Goal: Task Accomplishment & Management: Manage account settings

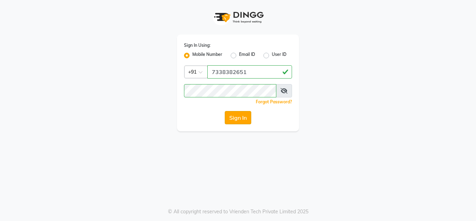
click at [233, 116] on button "Sign In" at bounding box center [238, 117] width 26 height 13
click at [262, 74] on input "7338382651" at bounding box center [249, 71] width 85 height 13
type input "7"
type input "8867417819"
click at [199, 151] on div "Sign In Using: Mobile Number Email ID User ID Country Code × [PHONE_NUMBER] Rem…" at bounding box center [238, 110] width 476 height 221
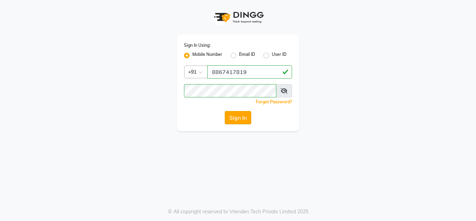
click at [249, 113] on button "Sign In" at bounding box center [238, 117] width 26 height 13
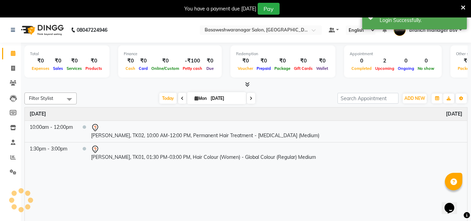
scroll to position [17, 0]
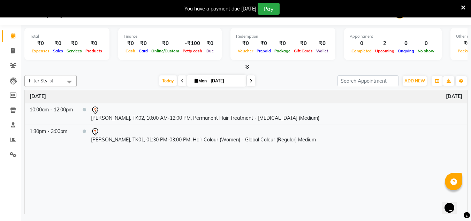
click at [251, 81] on icon at bounding box center [251, 81] width 3 height 4
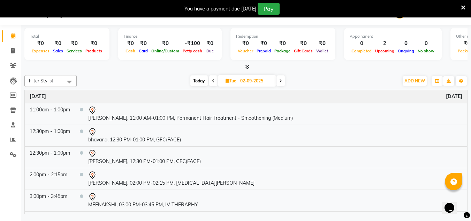
click at [214, 79] on icon at bounding box center [213, 81] width 3 height 4
type input "[DATE]"
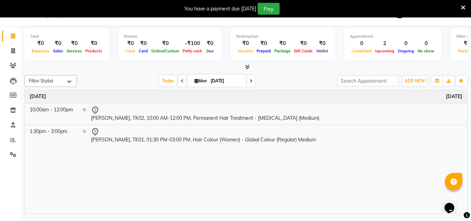
scroll to position [0, 0]
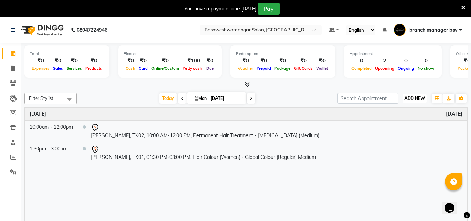
click at [414, 98] on span "ADD NEW" at bounding box center [414, 98] width 21 height 5
click at [411, 133] on link "Add Expense" at bounding box center [398, 129] width 55 height 9
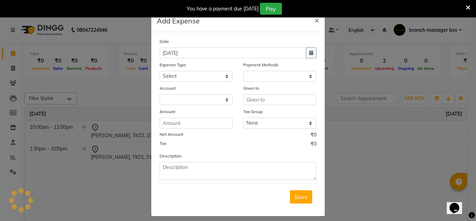
select select "1"
select select "2196"
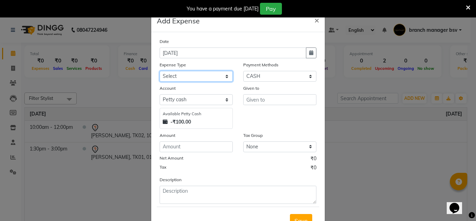
click at [204, 76] on select "Select AC SERVICE Beauty Center BLINKIT BPMP BUILDING MAINTENACE Building Rent …" at bounding box center [196, 76] width 73 height 11
select select "8093"
click at [160, 71] on select "Select AC SERVICE Beauty Center BLINKIT BPMP BUILDING MAINTENACE Building Rent …" at bounding box center [196, 76] width 73 height 11
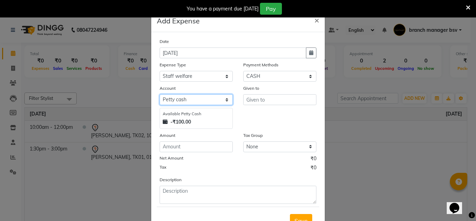
click at [205, 100] on select "Select [PERSON_NAME] cash Cash Settlement [PERSON_NAME] Bank MONTHLY EXPENSES" at bounding box center [196, 99] width 73 height 11
select select "6158"
click at [160, 94] on select "Select [PERSON_NAME] cash Cash Settlement [PERSON_NAME] Bank MONTHLY EXPENSES" at bounding box center [196, 99] width 73 height 11
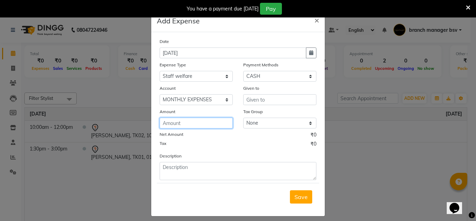
click at [205, 127] on input "number" at bounding box center [196, 122] width 73 height 11
type input "100"
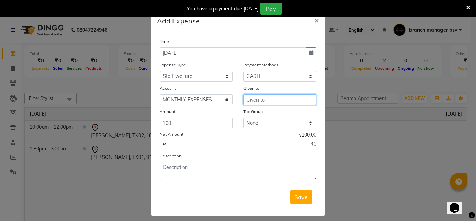
click at [270, 100] on input "text" at bounding box center [279, 99] width 73 height 11
type input "h"
type input "house keeping"
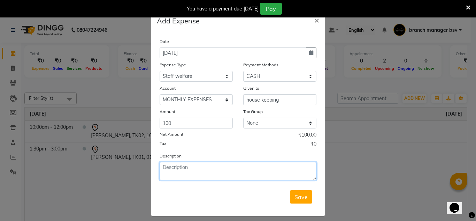
click at [195, 173] on textarea at bounding box center [238, 171] width 157 height 18
type textarea "paid for milk,coffee powder and lemon"
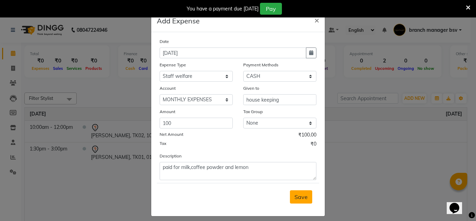
click at [297, 195] on span "Save" at bounding box center [301, 196] width 13 height 7
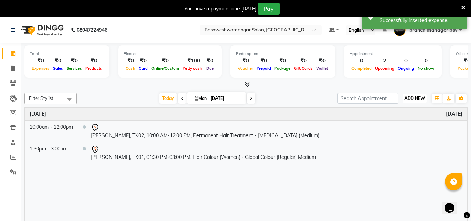
click at [415, 98] on span "ADD NEW" at bounding box center [414, 98] width 21 height 5
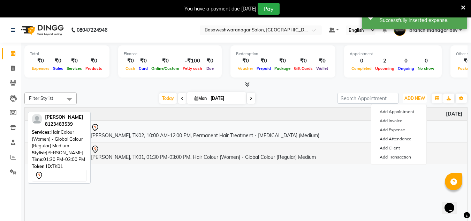
click at [338, 157] on td "[PERSON_NAME], TK01, 01:30 PM-03:00 PM, Hair Colour (Women) - Global Colour (Re…" at bounding box center [276, 153] width 381 height 22
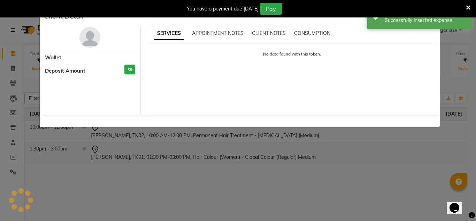
select select "7"
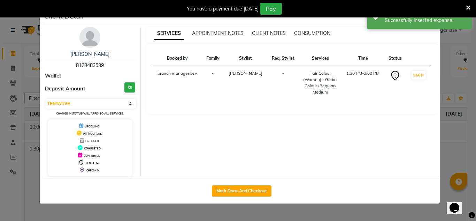
click at [358, 208] on ngb-modal-window "Client Detail [PERSON_NAME] 8123483539 Wallet Deposit Amount ₹0 Select IN SERVI…" at bounding box center [238, 110] width 476 height 221
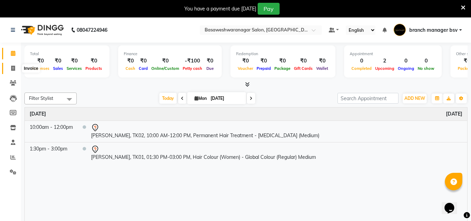
click at [13, 69] on icon at bounding box center [13, 68] width 4 height 5
select select "service"
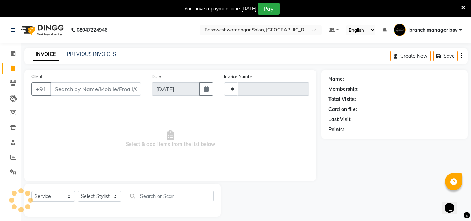
type input "0999"
select select "842"
click at [14, 174] on icon at bounding box center [13, 171] width 7 height 5
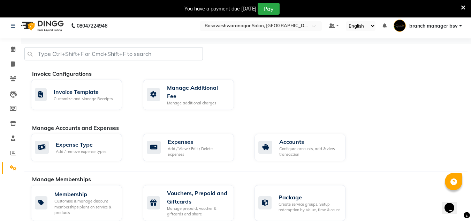
scroll to position [4, 0]
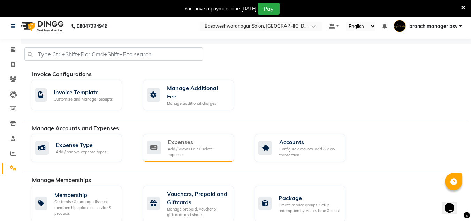
click at [194, 138] on div "Expenses" at bounding box center [198, 142] width 61 height 8
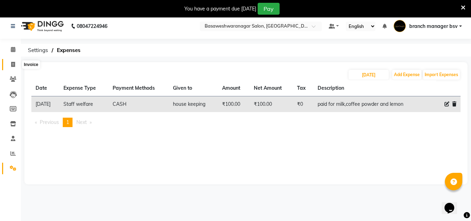
click at [14, 67] on icon at bounding box center [13, 64] width 4 height 5
select select "842"
select select "service"
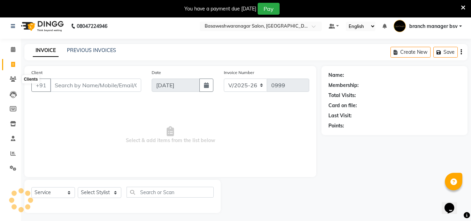
scroll to position [17, 0]
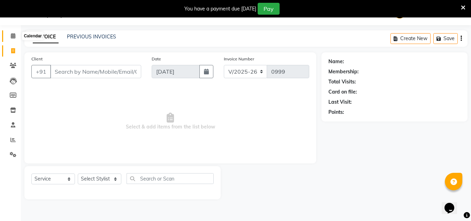
click at [13, 35] on icon at bounding box center [13, 35] width 5 height 5
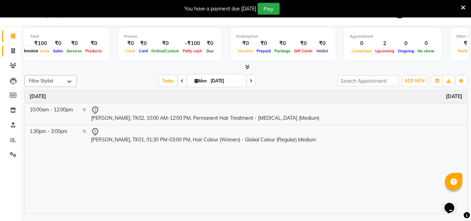
click at [12, 54] on span at bounding box center [13, 51] width 12 height 8
select select "842"
select select "service"
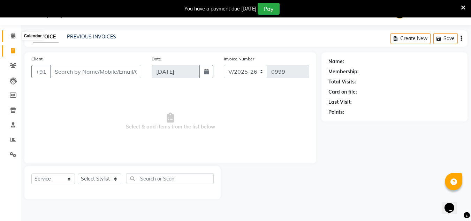
click at [14, 35] on icon at bounding box center [13, 35] width 5 height 5
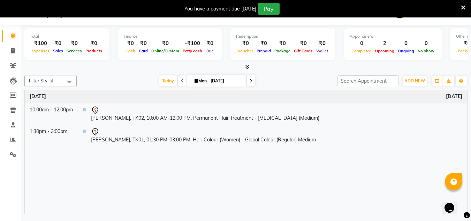
click at [250, 78] on span at bounding box center [251, 80] width 8 height 11
type input "02-09-2025"
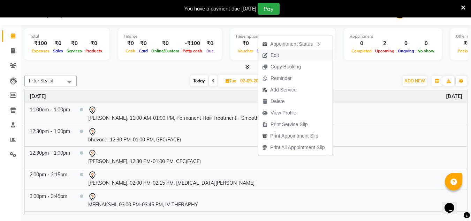
click at [282, 53] on span "Edit" at bounding box center [270, 55] width 25 height 12
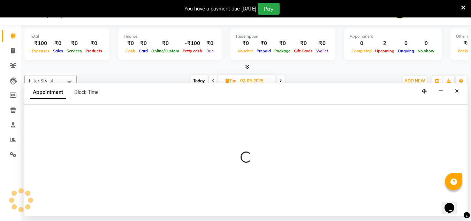
select select "tentative"
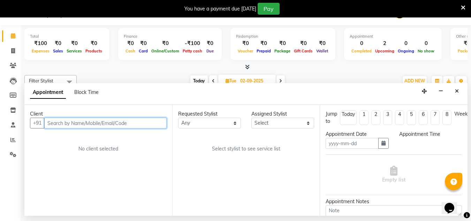
type input "02-09-2025"
select select "47930"
select select "750"
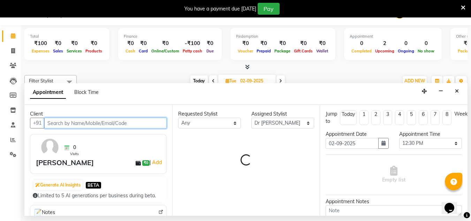
select select "1239"
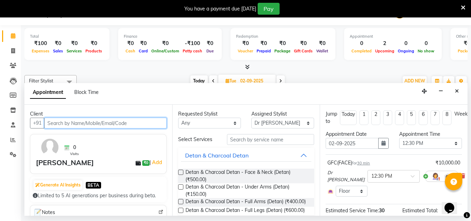
scroll to position [76, 0]
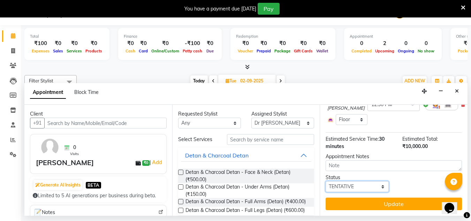
click at [370, 183] on select "Select TENTATIVE CONFIRM UPCOMING" at bounding box center [357, 186] width 63 height 11
select select "confirm booking"
click at [326, 181] on select "Select TENTATIVE CONFIRM UPCOMING" at bounding box center [357, 186] width 63 height 11
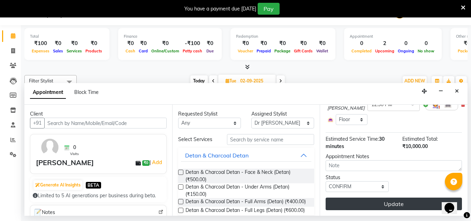
click at [403, 197] on button "Update" at bounding box center [394, 203] width 136 height 13
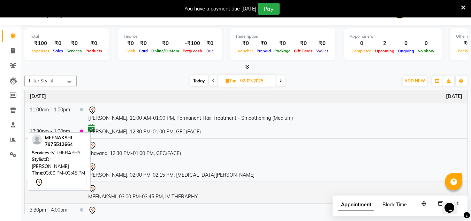
scroll to position [33, 0]
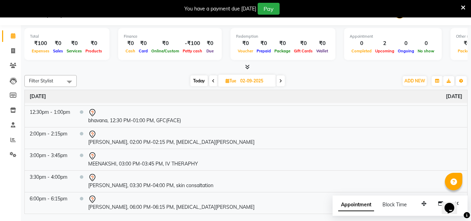
click at [8, 196] on div "Calendar Invoice Clients Leads Members Inventory Staff Reports Settings Upcomin…" at bounding box center [47, 115] width 94 height 190
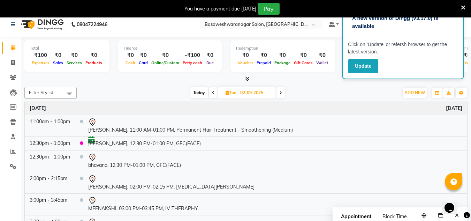
scroll to position [0, 0]
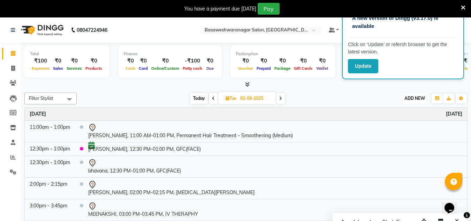
click at [413, 95] on button "ADD NEW Toggle Dropdown" at bounding box center [415, 98] width 24 height 10
click at [412, 109] on button "Add Appointment" at bounding box center [398, 111] width 55 height 9
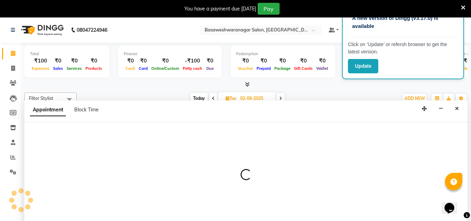
scroll to position [17, 0]
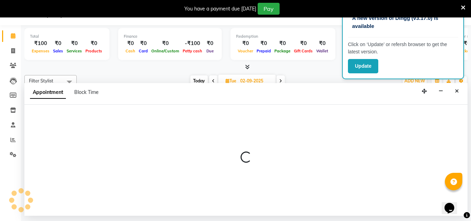
select select "tentative"
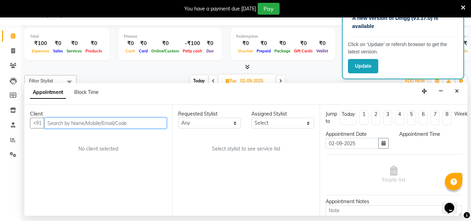
select select "540"
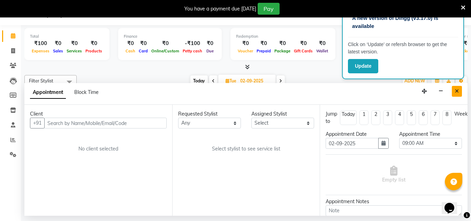
click at [454, 87] on button "Close" at bounding box center [457, 91] width 10 height 11
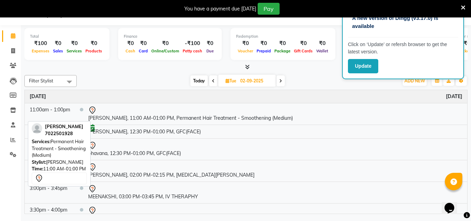
scroll to position [0, 0]
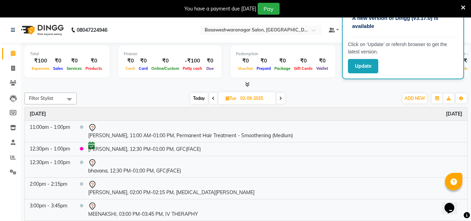
click at [122, 90] on div "Filter Stylist Select All [PERSON_NAME] manager bsv Dr [PERSON_NAME] [PERSON_NA…" at bounding box center [245, 161] width 443 height 142
click at [215, 98] on span at bounding box center [213, 98] width 8 height 11
type input "[DATE]"
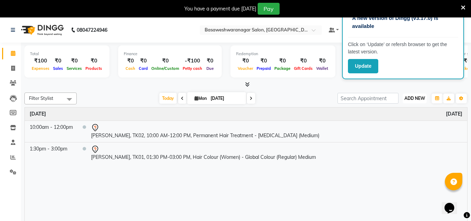
click at [415, 99] on span "ADD NEW" at bounding box center [414, 98] width 21 height 5
click at [389, 109] on button "Add Appointment" at bounding box center [398, 111] width 55 height 9
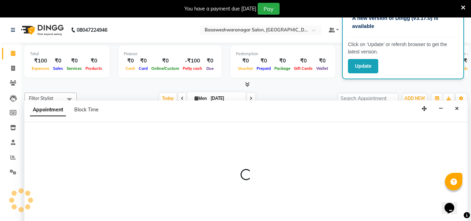
scroll to position [17, 0]
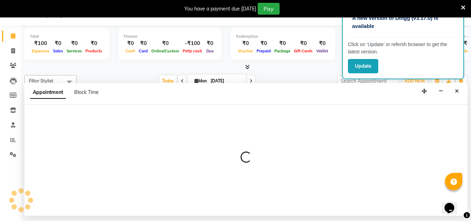
select select "tentative"
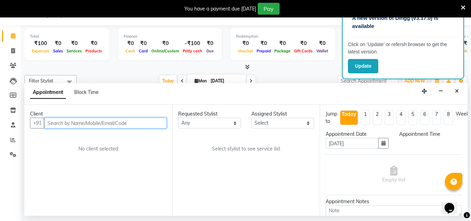
select select "540"
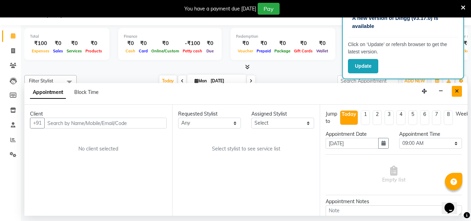
click at [457, 91] on icon "Close" at bounding box center [457, 91] width 4 height 5
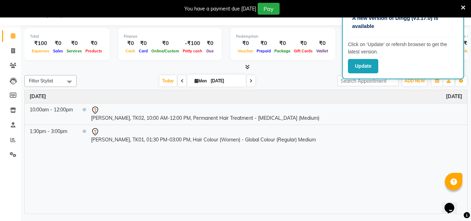
click at [251, 84] on span at bounding box center [251, 80] width 8 height 11
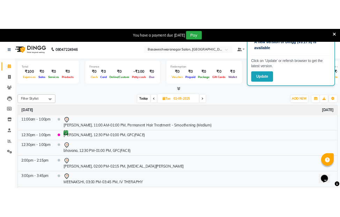
scroll to position [0, 0]
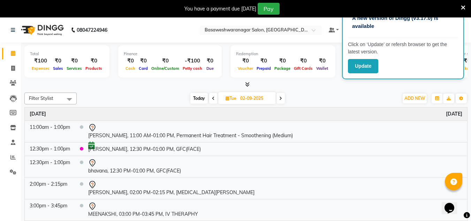
click at [213, 101] on span at bounding box center [213, 98] width 8 height 11
type input "[DATE]"
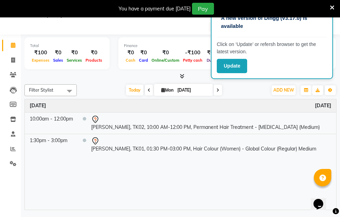
scroll to position [17, 0]
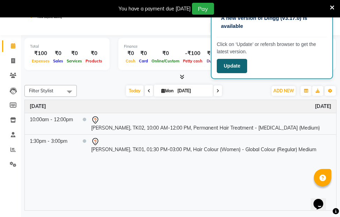
click at [230, 69] on button "Update" at bounding box center [231, 66] width 30 height 14
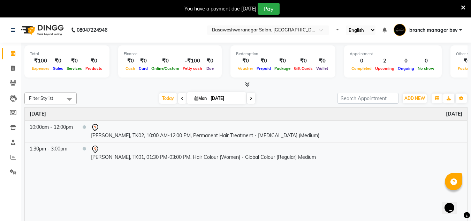
click at [320, 74] on div "Redemption ₹0 Voucher ₹0 Prepaid ₹0 Package ₹0 Gift Cards ₹0 Wallet" at bounding box center [282, 61] width 105 height 32
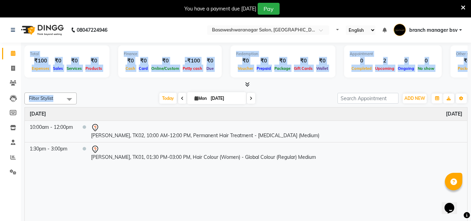
drag, startPoint x: 147, startPoint y: 101, endPoint x: 0, endPoint y: 105, distance: 147.2
click at [0, 105] on app-home "08047224946 Select Location × Basaweshwaranagar Salon, Basveshwarnagar Default …" at bounding box center [235, 124] width 471 height 215
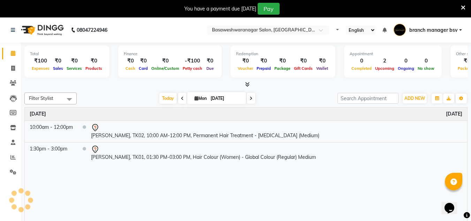
click at [113, 203] on div "Time Event Monday September 1, 2025 10:00am - 12:00pm swapna, TK02, 10:00 AM-12…" at bounding box center [246, 168] width 442 height 123
